Goal: Task Accomplishment & Management: Use online tool/utility

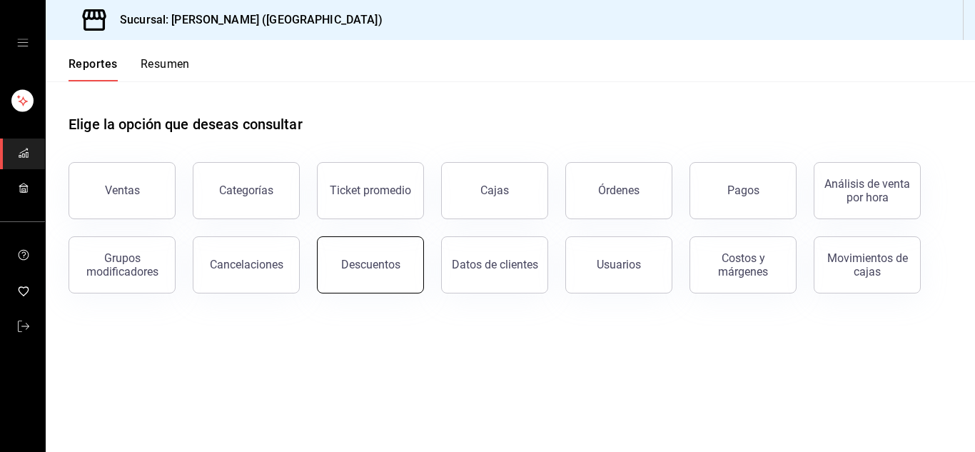
click at [349, 269] on div "Descuentos" at bounding box center [370, 265] width 59 height 14
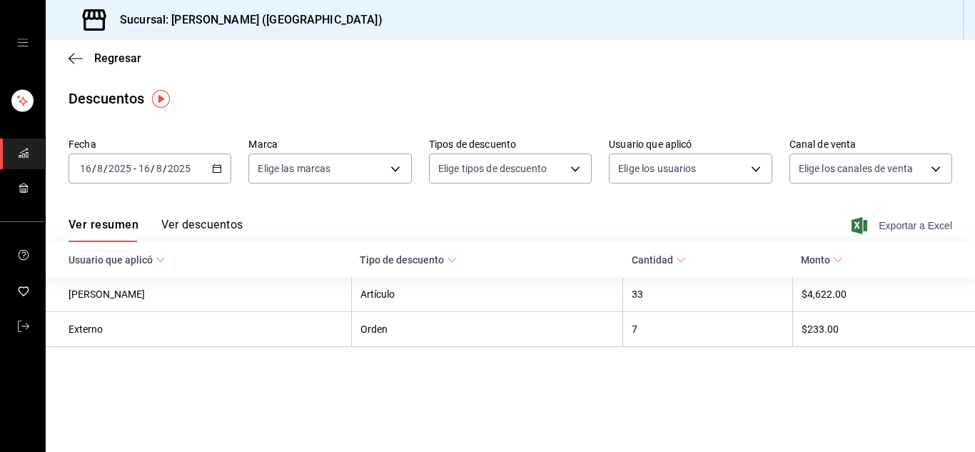
click at [901, 230] on span "Exportar a Excel" at bounding box center [904, 225] width 98 height 17
click at [27, 322] on icon "mailbox folders" at bounding box center [23, 326] width 11 height 11
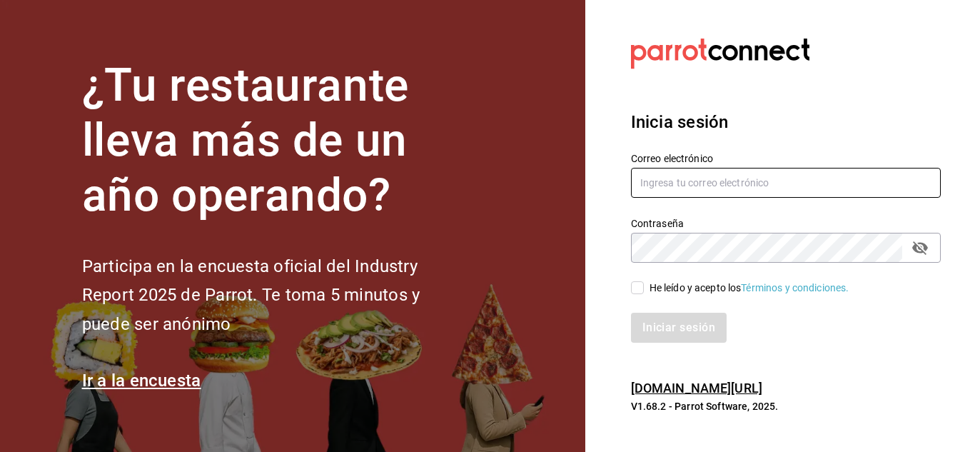
type input "[PERSON_NAME][EMAIL_ADDRESS][DOMAIN_NAME]"
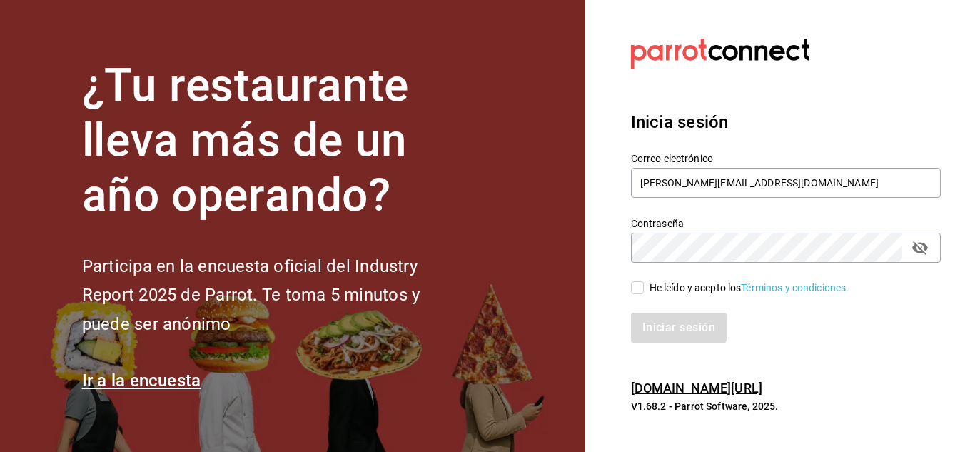
click at [635, 289] on input "He leído y acepto los Términos y condiciones." at bounding box center [637, 287] width 13 height 13
checkbox input "true"
click at [660, 326] on button "Iniciar sesión" at bounding box center [679, 328] width 97 height 30
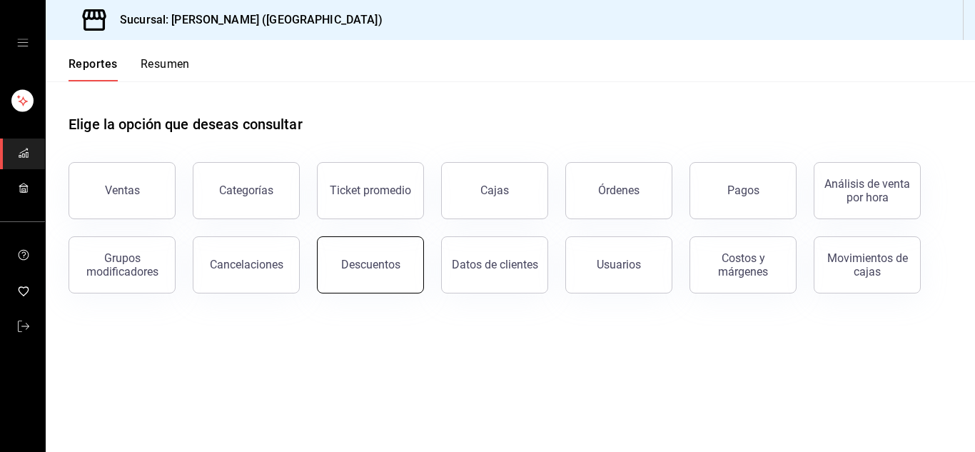
click at [354, 284] on button "Descuentos" at bounding box center [370, 264] width 107 height 57
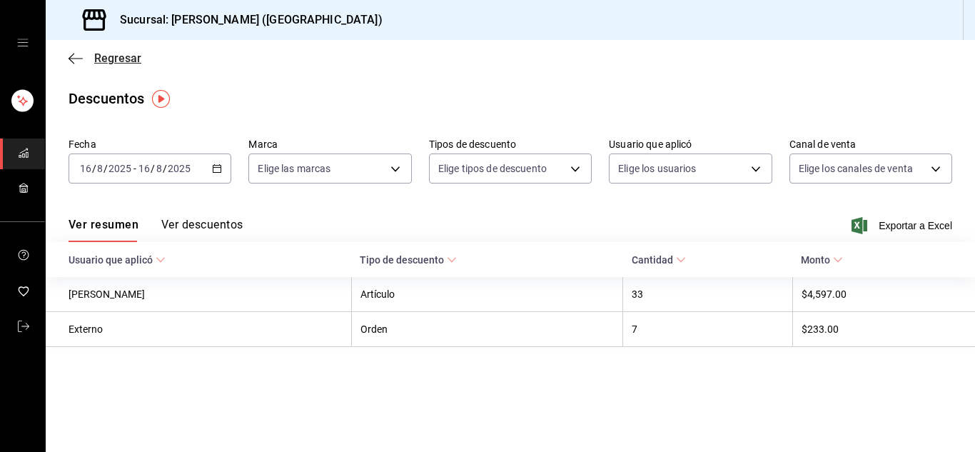
click at [74, 57] on icon "button" at bounding box center [76, 58] width 14 height 13
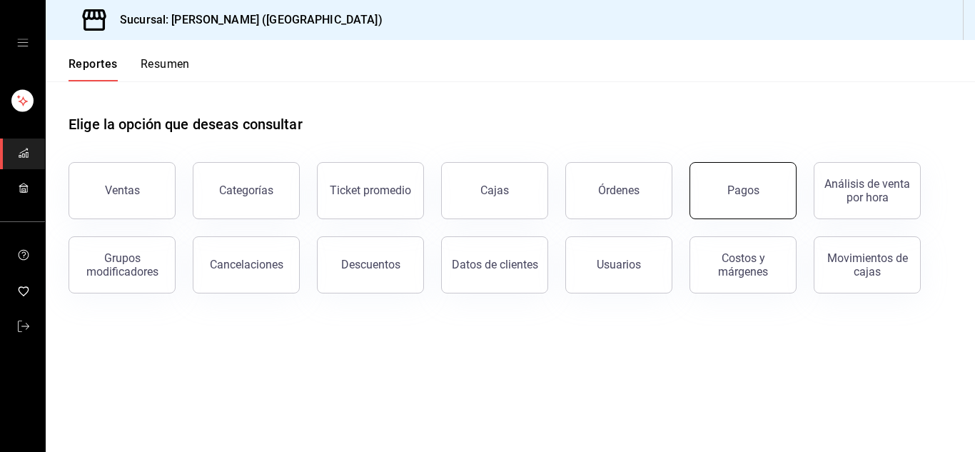
click at [754, 191] on div "Pagos" at bounding box center [744, 190] width 32 height 14
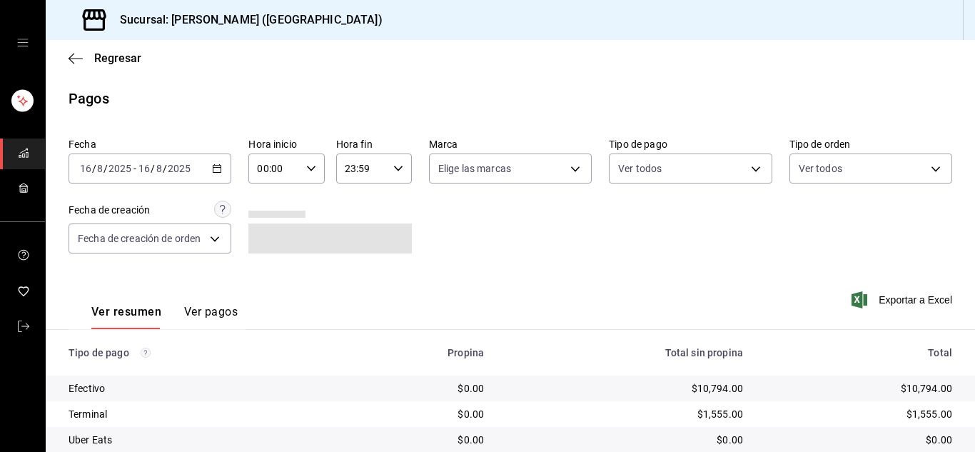
scroll to position [101, 0]
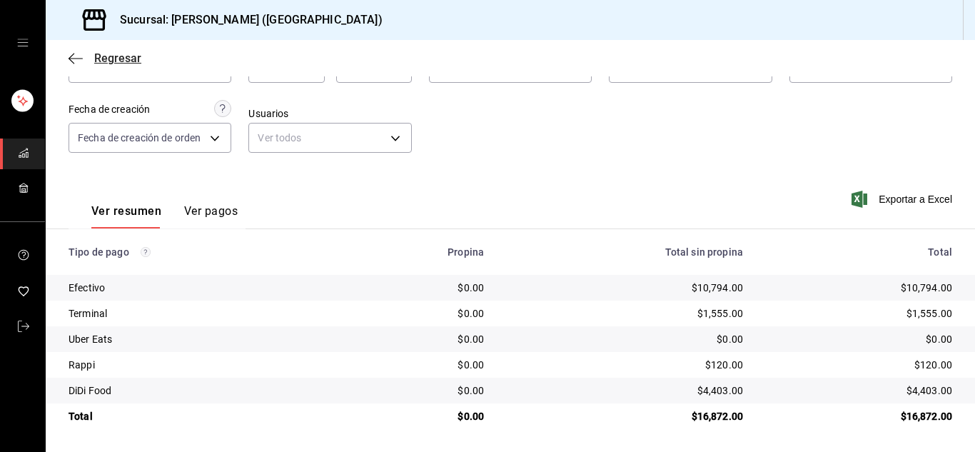
click at [79, 58] on icon "button" at bounding box center [76, 58] width 14 height 1
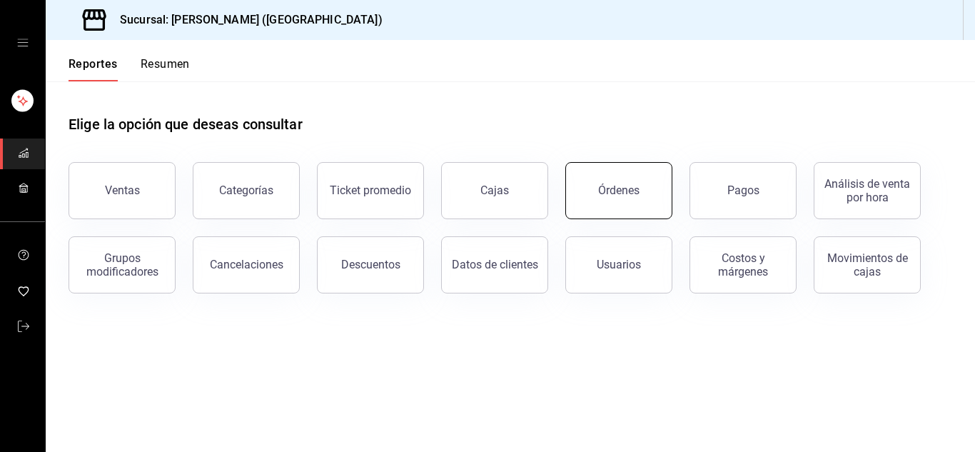
click at [617, 206] on button "Órdenes" at bounding box center [618, 190] width 107 height 57
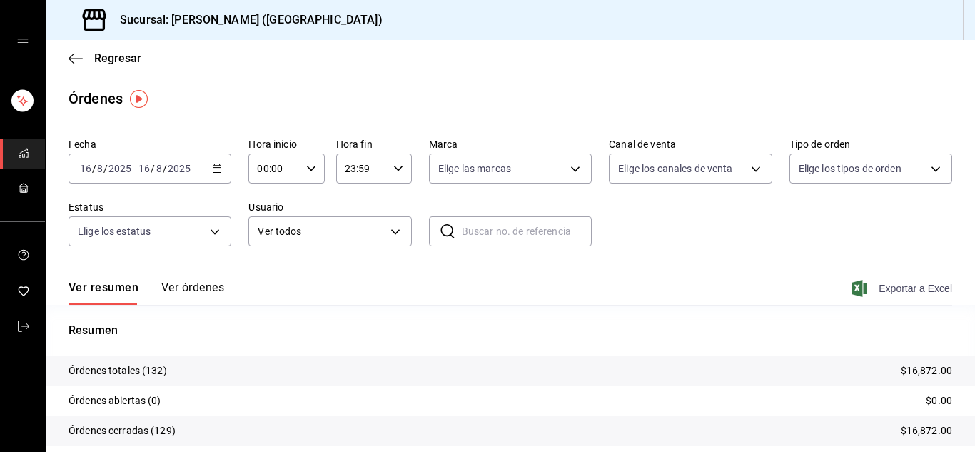
click at [902, 287] on span "Exportar a Excel" at bounding box center [904, 288] width 98 height 17
click at [18, 341] on link "mailbox folders" at bounding box center [22, 327] width 45 height 31
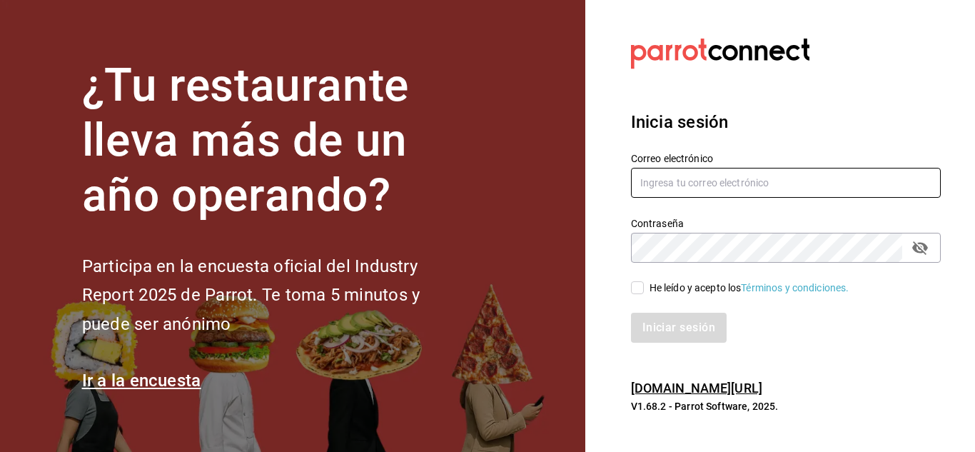
type input "[PERSON_NAME][EMAIL_ADDRESS][DOMAIN_NAME]"
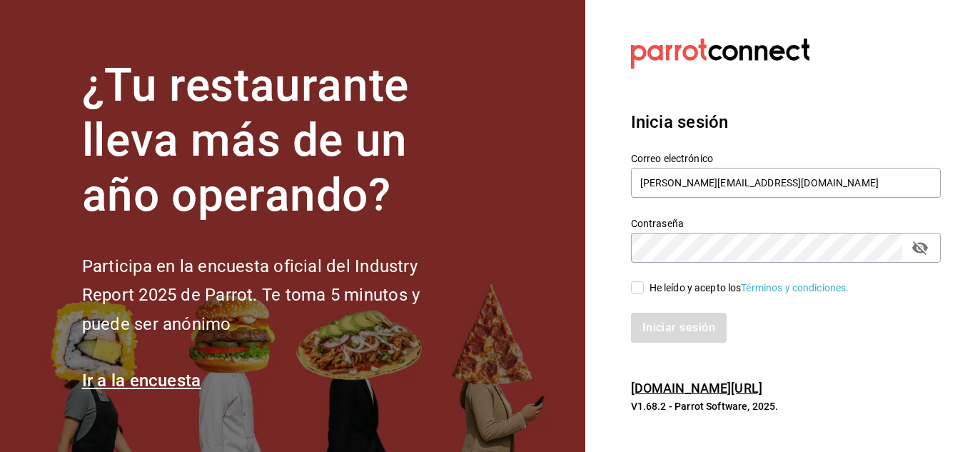
click at [640, 292] on input "He leído y acepto los Términos y condiciones." at bounding box center [637, 287] width 13 height 13
checkbox input "true"
click at [651, 314] on button "Iniciar sesión" at bounding box center [679, 328] width 97 height 30
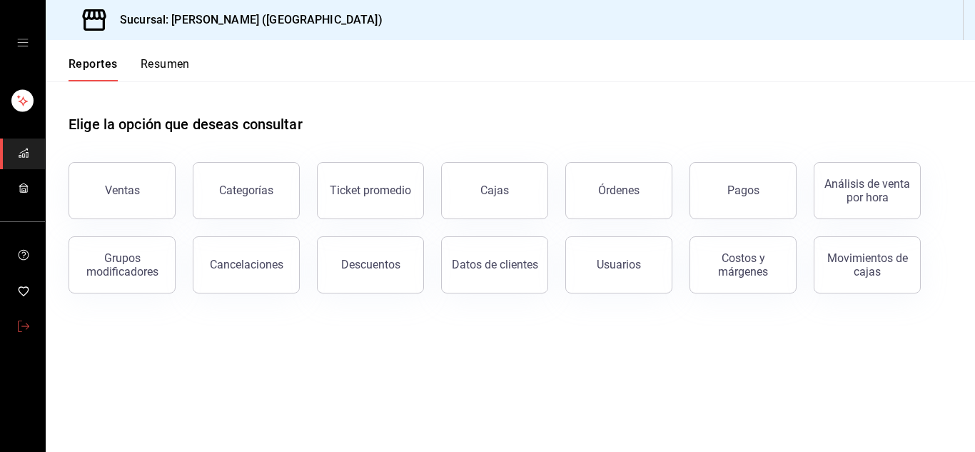
click at [26, 326] on icon "mailbox folders" at bounding box center [23, 326] width 11 height 11
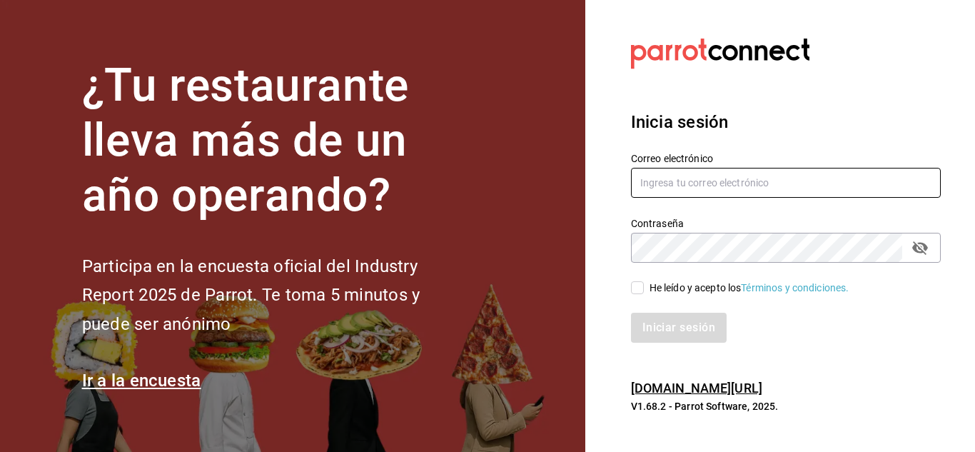
type input "urbina.kenia2010@gmail.com"
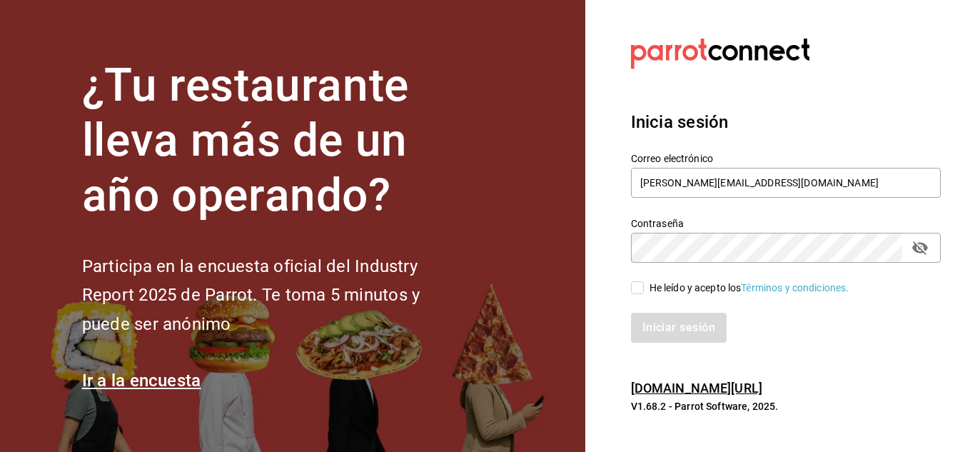
click at [634, 291] on input "He leído y acepto los Términos y condiciones." at bounding box center [637, 287] width 13 height 13
checkbox input "true"
click at [661, 321] on button "Iniciar sesión" at bounding box center [679, 328] width 97 height 30
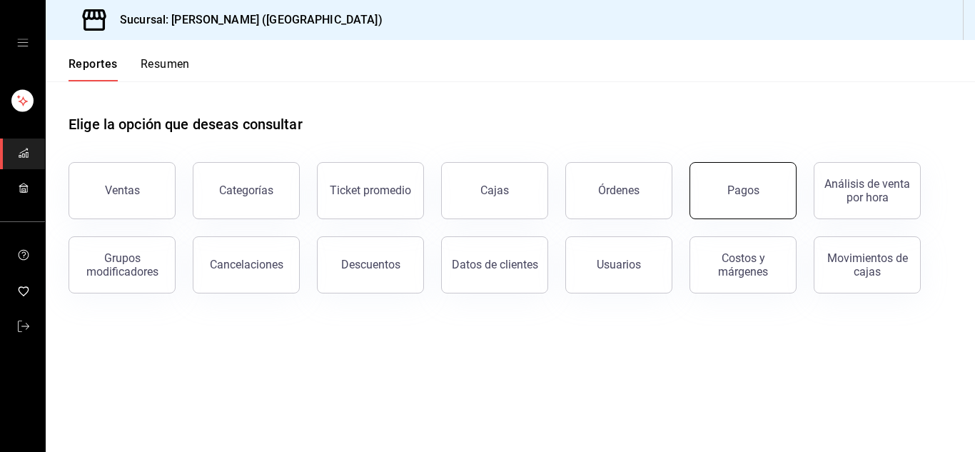
click at [733, 203] on button "Pagos" at bounding box center [743, 190] width 107 height 57
